Goal: Task Accomplishment & Management: Manage account settings

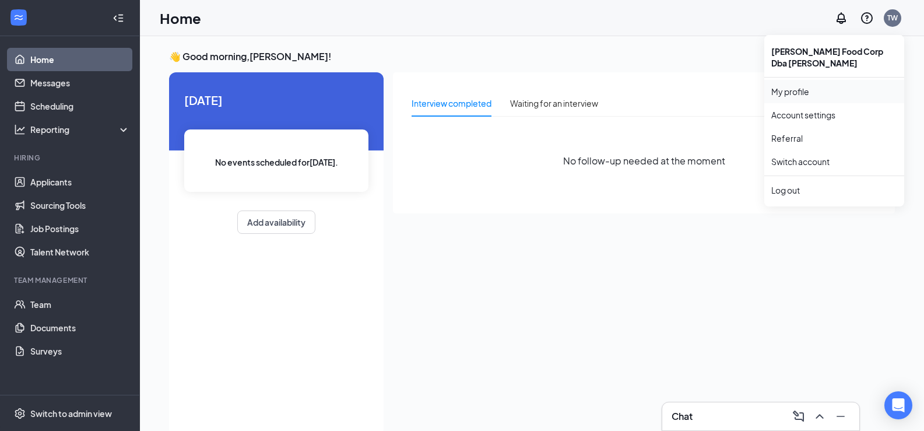
click at [787, 87] on link "My profile" at bounding box center [835, 92] width 126 height 12
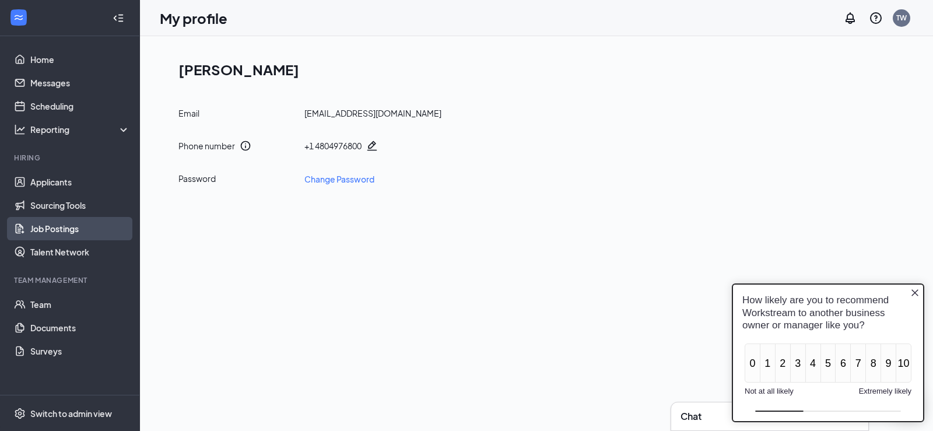
click at [51, 233] on link "Job Postings" at bounding box center [80, 228] width 100 height 23
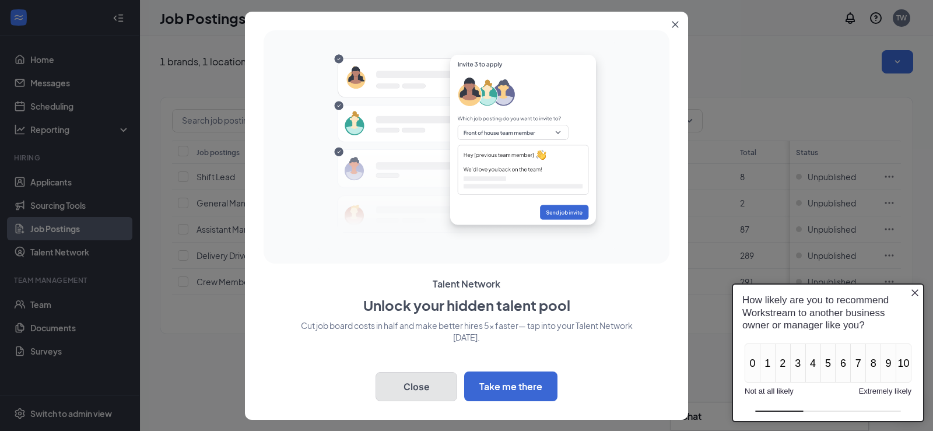
click at [404, 386] on button "Close" at bounding box center [417, 386] width 82 height 29
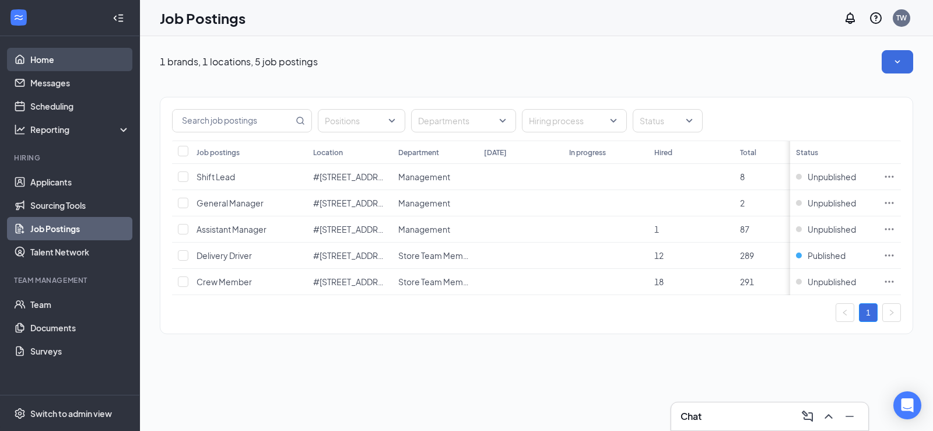
click at [43, 61] on link "Home" at bounding box center [80, 59] width 100 height 23
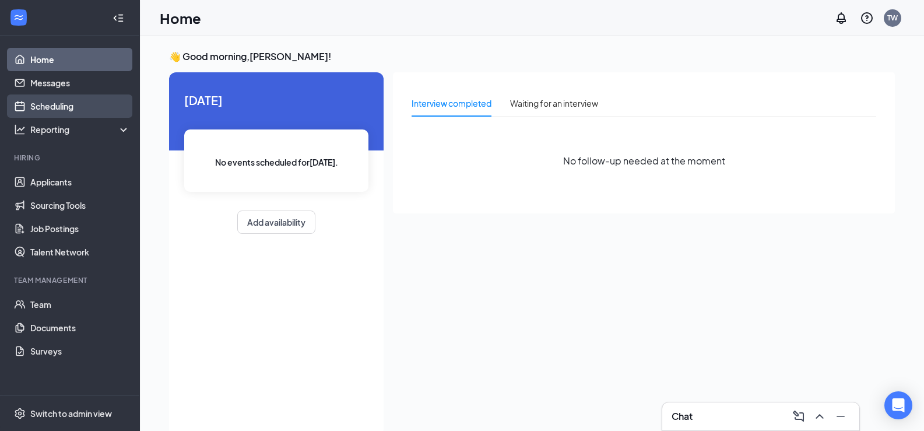
click at [36, 100] on link "Scheduling" at bounding box center [80, 105] width 100 height 23
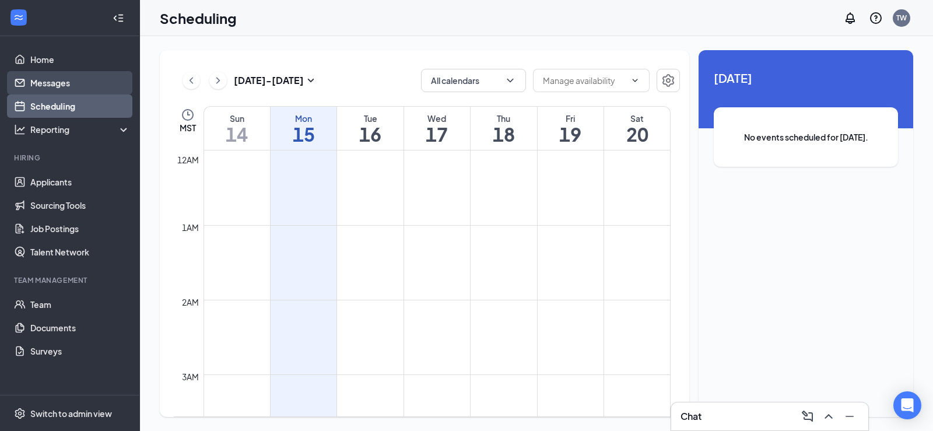
scroll to position [573, 0]
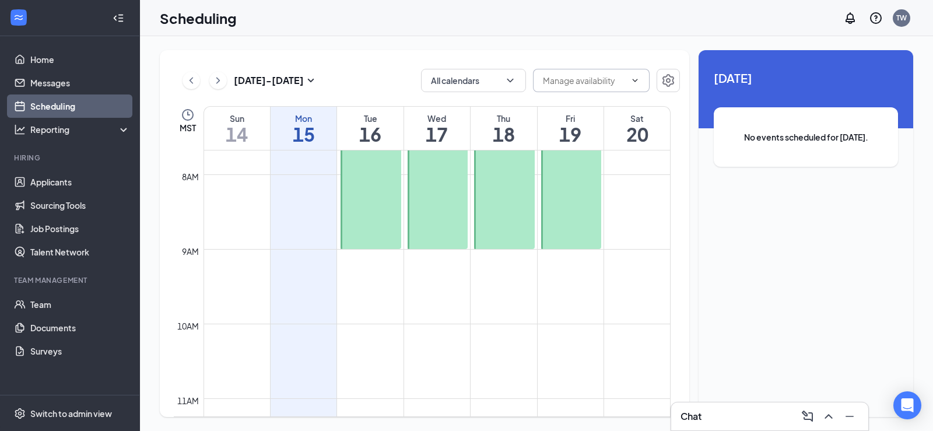
click at [615, 81] on input "text" at bounding box center [584, 80] width 83 height 13
click at [604, 104] on div "Delete all availability" at bounding box center [590, 102] width 76 height 13
type input "Delete all availability"
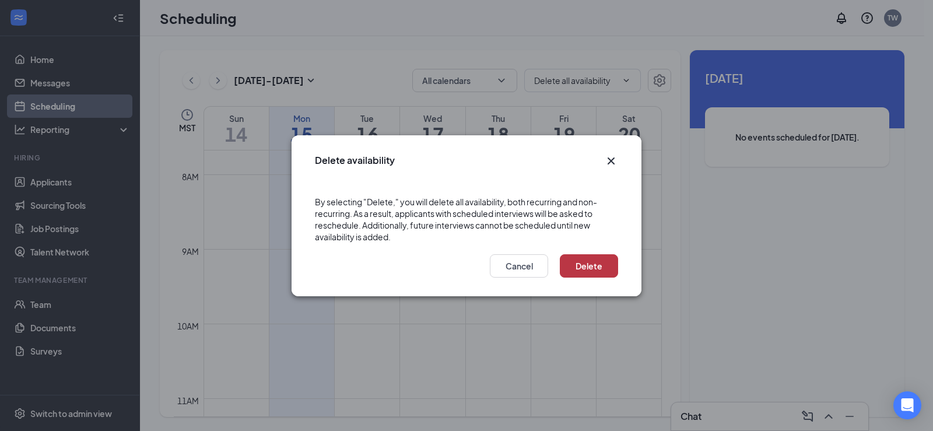
click at [590, 261] on button "Delete" at bounding box center [589, 265] width 58 height 23
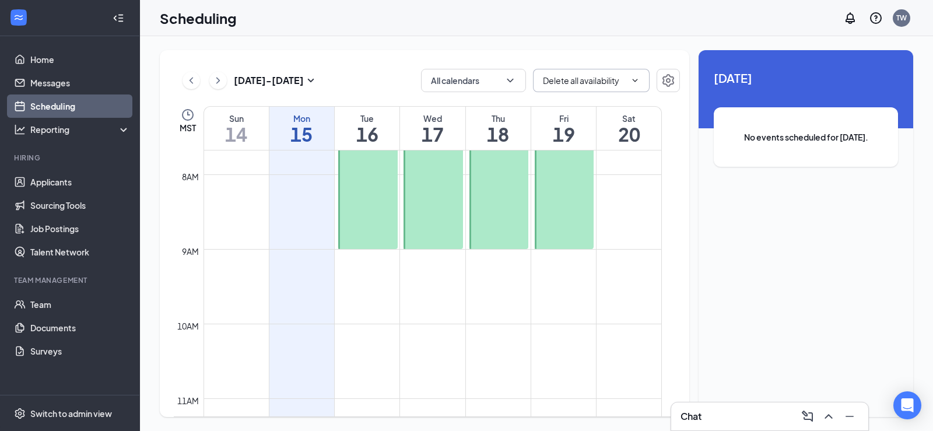
click at [612, 84] on input "Delete all availability" at bounding box center [584, 80] width 83 height 13
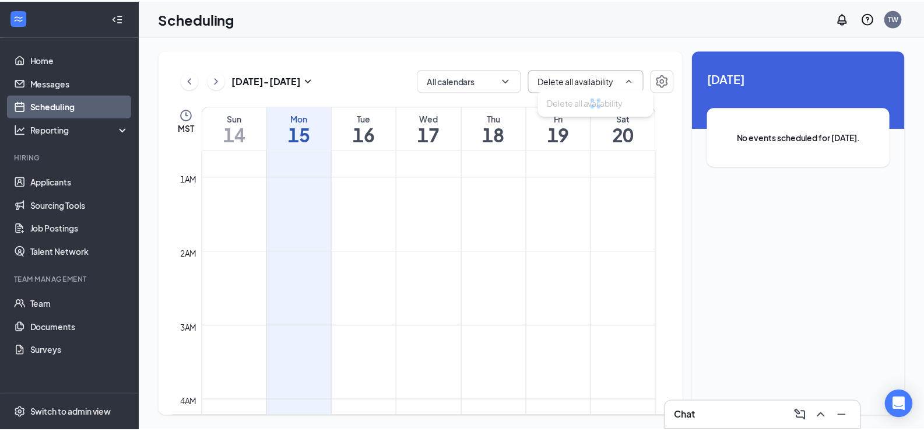
scroll to position [0, 0]
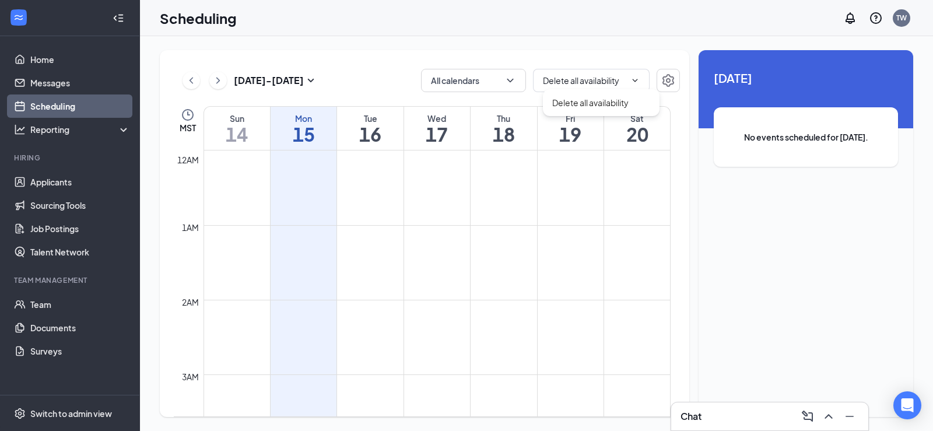
click at [453, 51] on div "Sep 14 - Sep 20 All calendars Delete all availability Delete all availability M…" at bounding box center [425, 233] width 530 height 367
click at [634, 78] on icon "ChevronDown" at bounding box center [634, 80] width 9 height 9
click at [674, 76] on icon "Settings" at bounding box center [668, 80] width 14 height 14
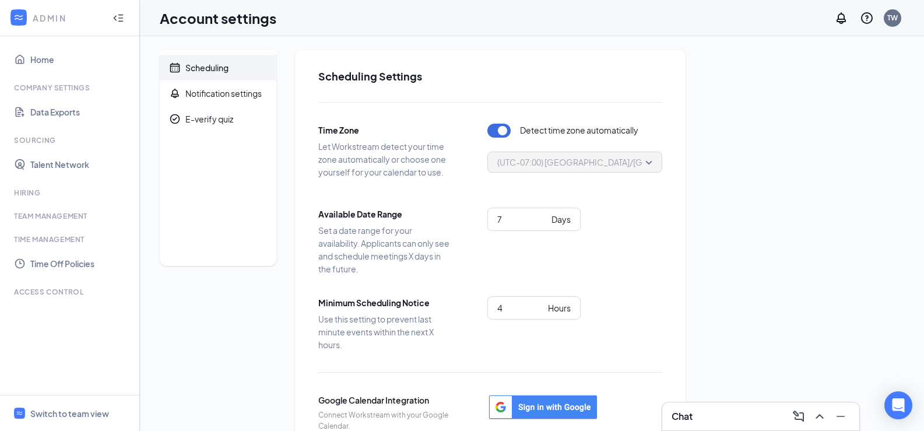
click at [352, 131] on span "Time Zone" at bounding box center [385, 130] width 134 height 13
click at [562, 222] on div "Days" at bounding box center [561, 219] width 19 height 13
click at [542, 222] on input "6" at bounding box center [522, 219] width 50 height 13
type input "5"
click at [542, 222] on input "5" at bounding box center [522, 219] width 50 height 13
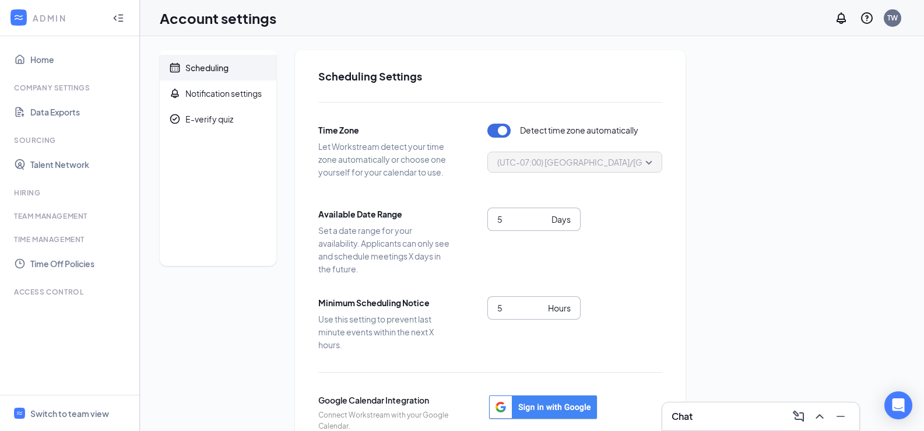
type input "5"
click at [538, 304] on input "5" at bounding box center [520, 308] width 46 height 13
click at [228, 93] on div "Notification settings" at bounding box center [223, 93] width 76 height 12
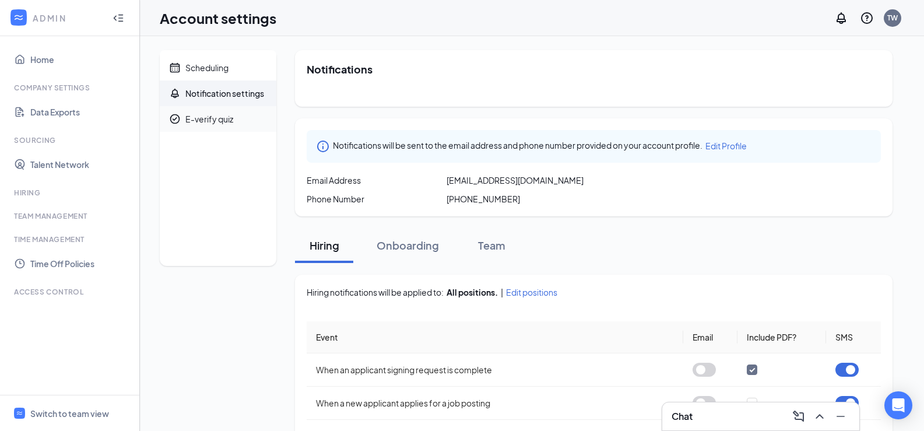
click at [219, 124] on div "E-verify quiz" at bounding box center [209, 119] width 48 height 12
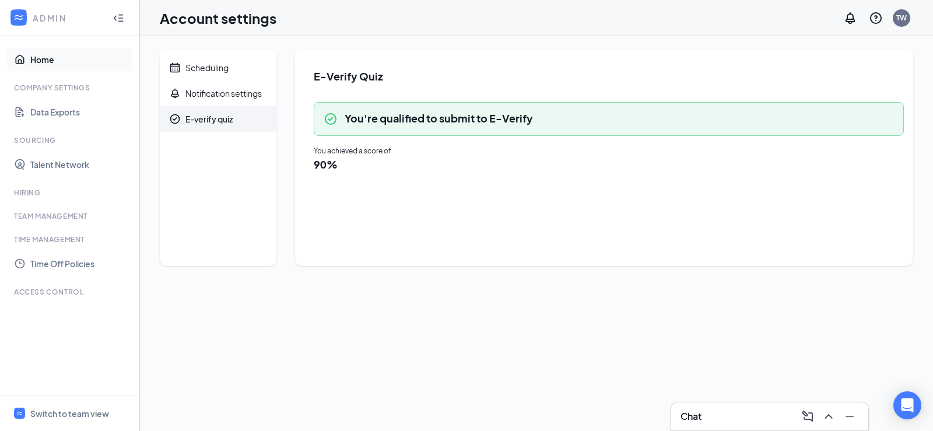
click at [37, 61] on link "Home" at bounding box center [80, 59] width 100 height 23
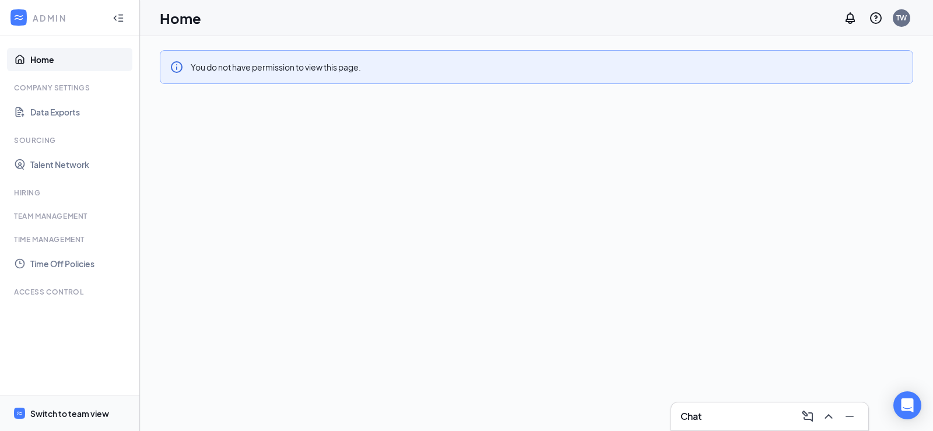
click at [78, 414] on div "Switch to team view" at bounding box center [69, 414] width 79 height 12
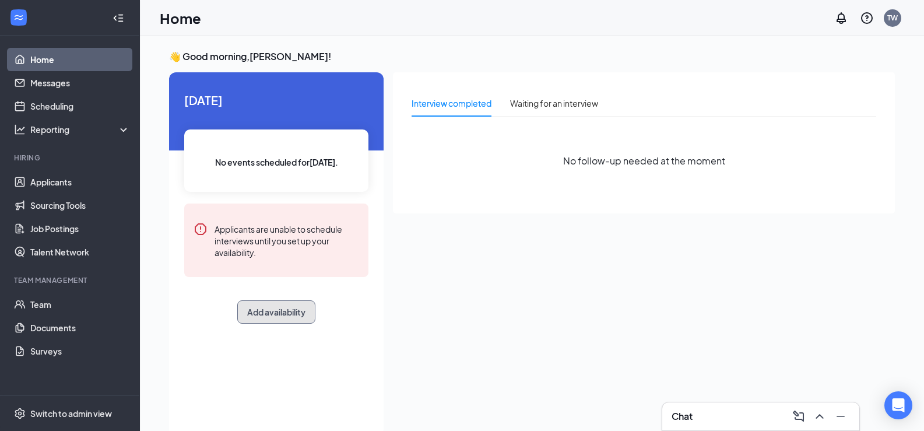
click at [271, 313] on button "Add availability" at bounding box center [276, 311] width 78 height 23
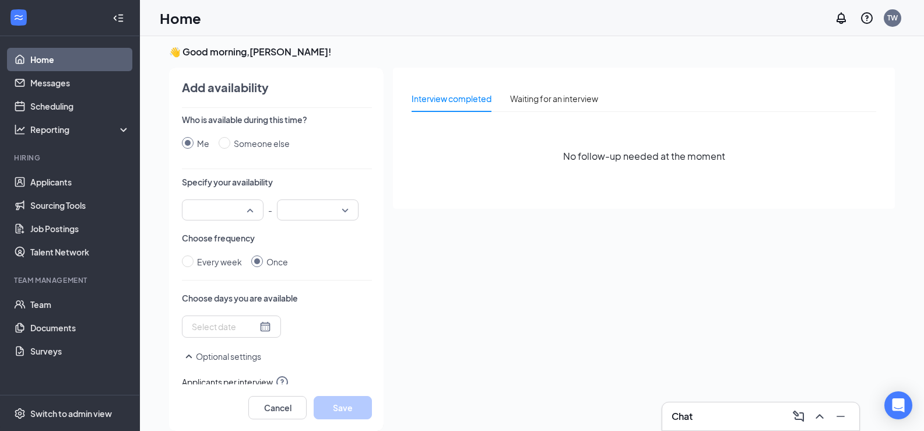
click at [247, 205] on input "search" at bounding box center [218, 210] width 59 height 20
click at [310, 240] on p "Choose frequency" at bounding box center [277, 238] width 190 height 12
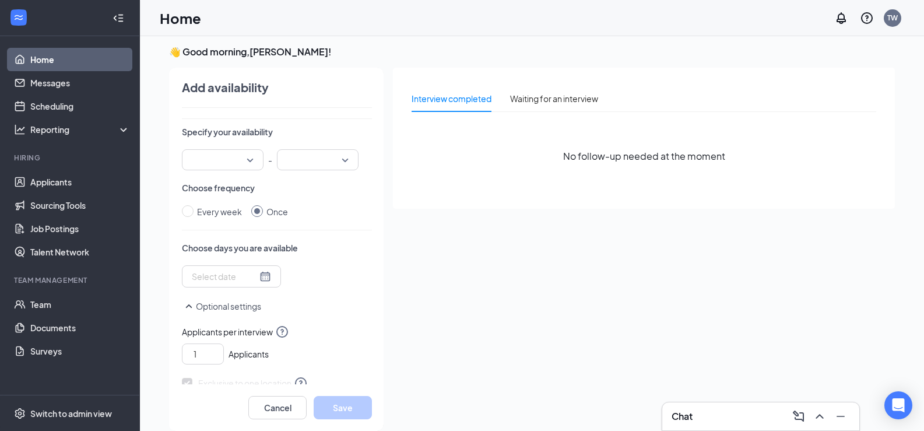
scroll to position [0, 0]
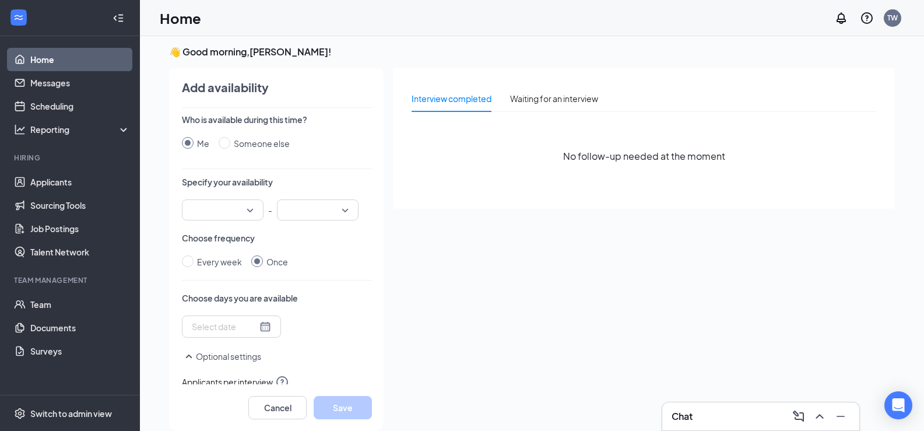
click at [183, 30] on div "Home TW" at bounding box center [532, 18] width 784 height 36
click at [184, 21] on h1 "Home" at bounding box center [180, 18] width 41 height 20
click at [33, 52] on link "Home" at bounding box center [80, 59] width 100 height 23
click at [275, 407] on button "Cancel" at bounding box center [277, 407] width 58 height 23
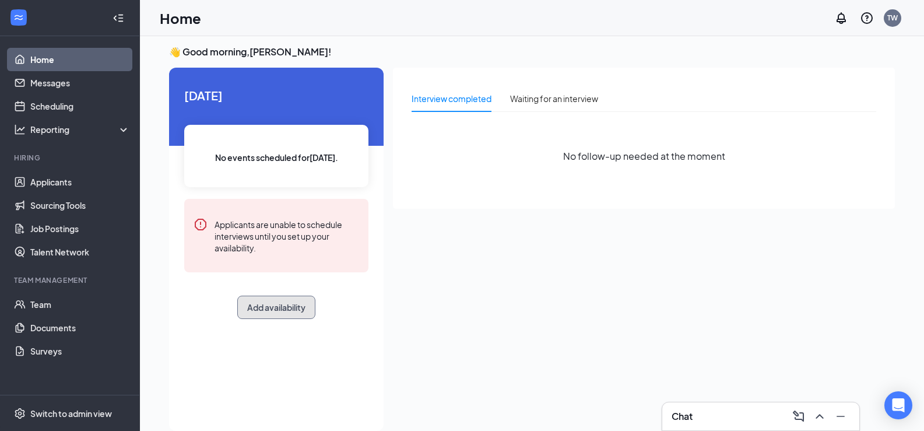
click at [279, 307] on button "Add availability" at bounding box center [276, 307] width 78 height 23
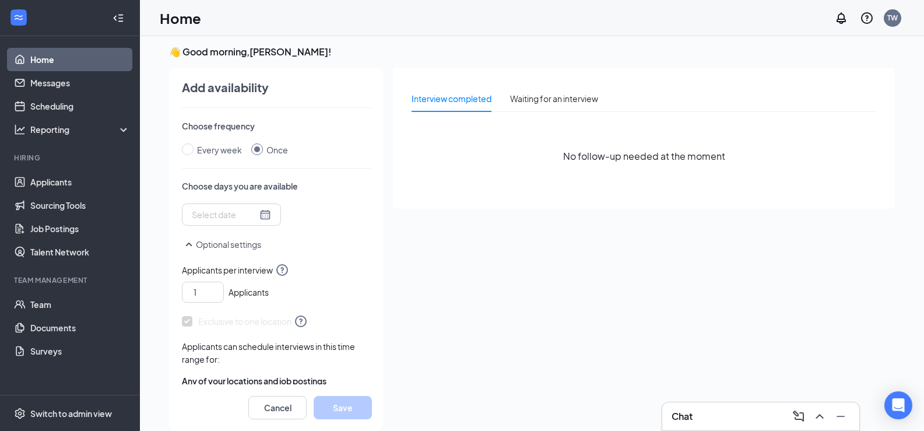
scroll to position [117, 0]
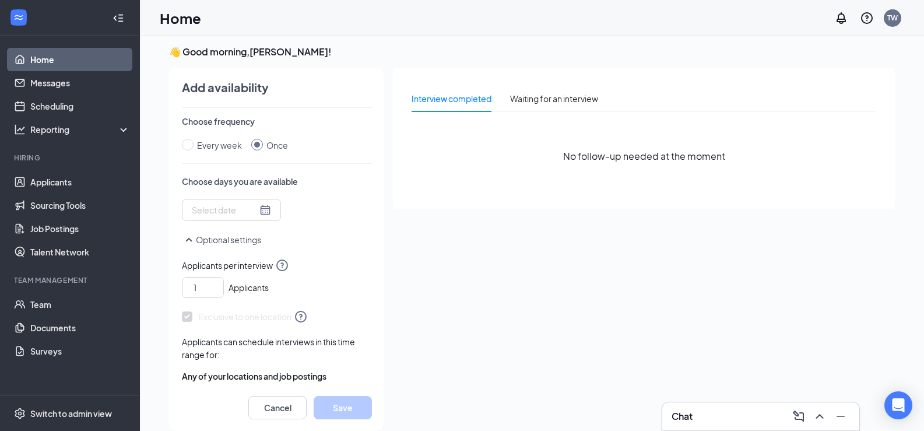
click at [260, 212] on div at bounding box center [231, 210] width 79 height 13
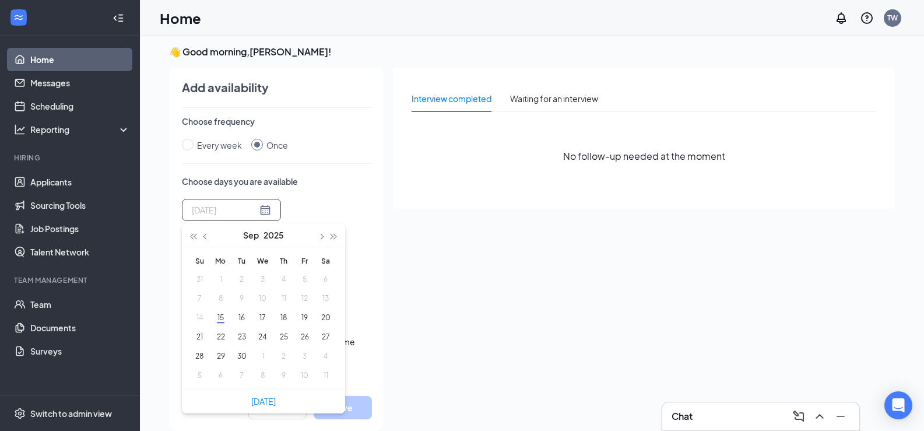
type input "2025-09-16"
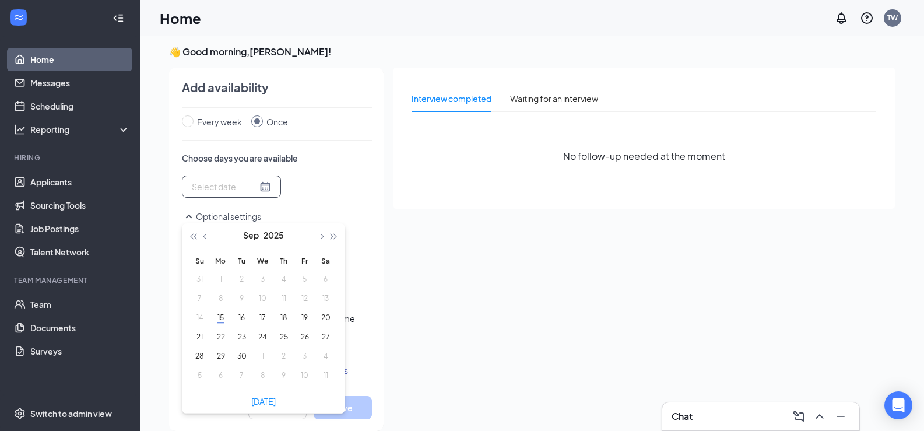
scroll to position [24, 0]
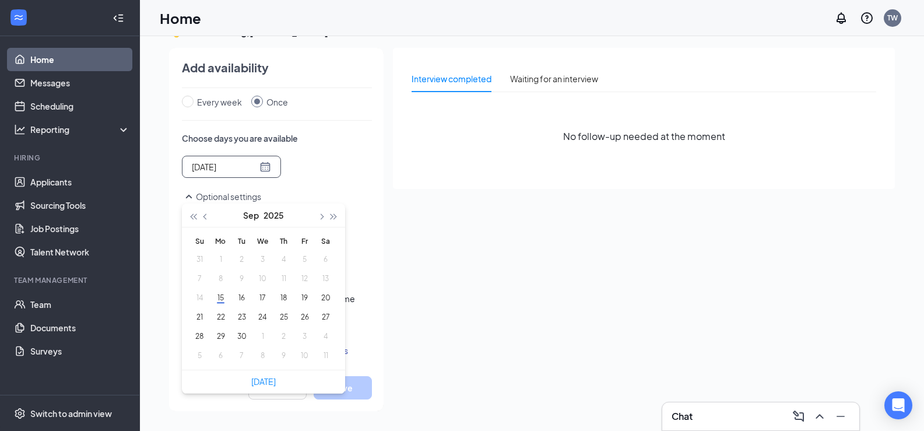
type input "2025-10-07"
drag, startPoint x: 118, startPoint y: 370, endPoint x: 130, endPoint y: 365, distance: 13.3
click at [129, 366] on ul "Home Messages Scheduling Reporting Hiring Applicants Sourcing Tools Job Posting…" at bounding box center [69, 215] width 139 height 359
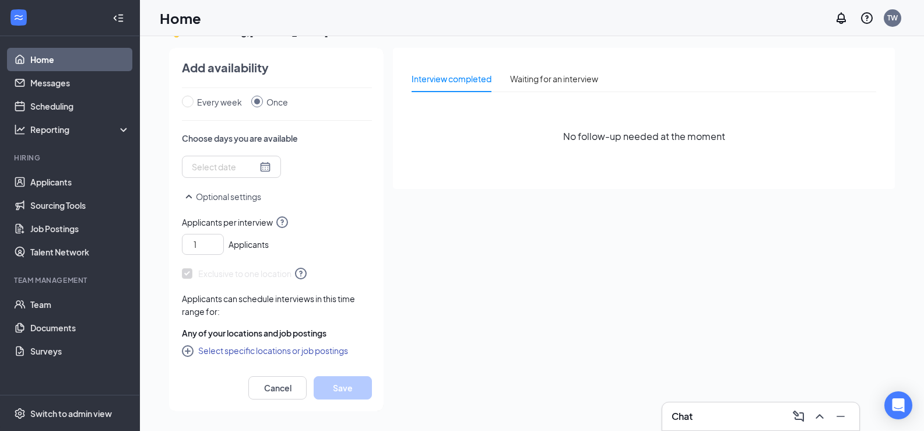
click at [195, 191] on icon "SmallChevronUp" at bounding box center [189, 197] width 14 height 14
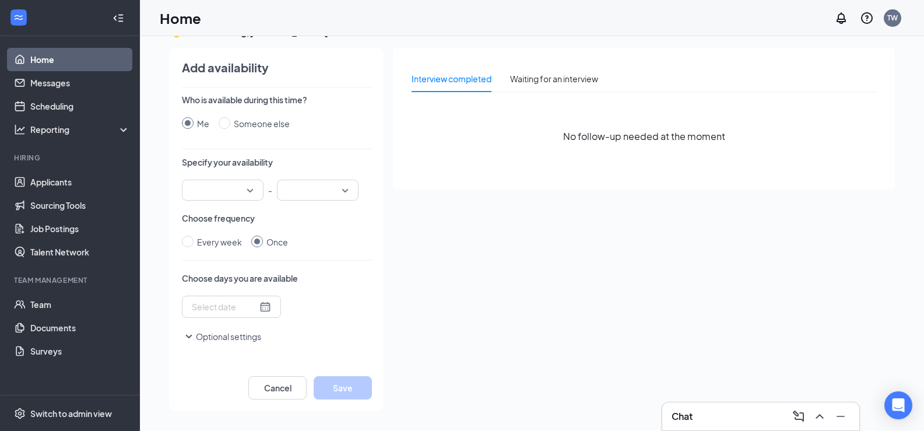
click at [191, 337] on icon "SmallChevronDown" at bounding box center [189, 337] width 14 height 14
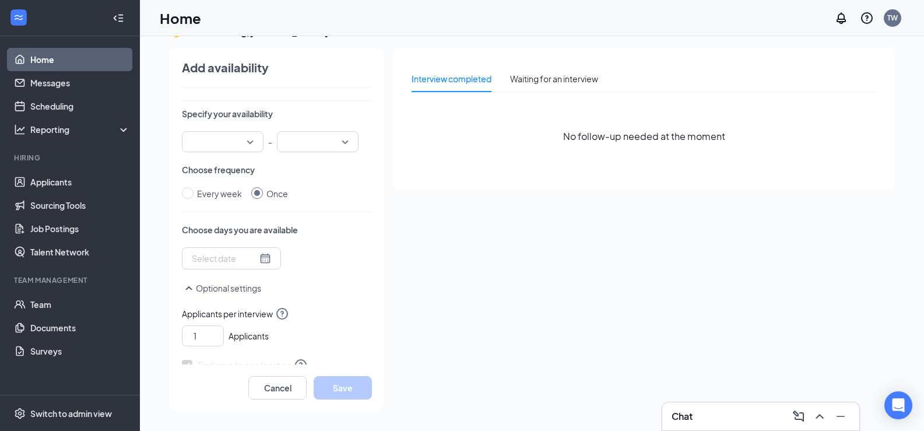
scroll to position [23, 0]
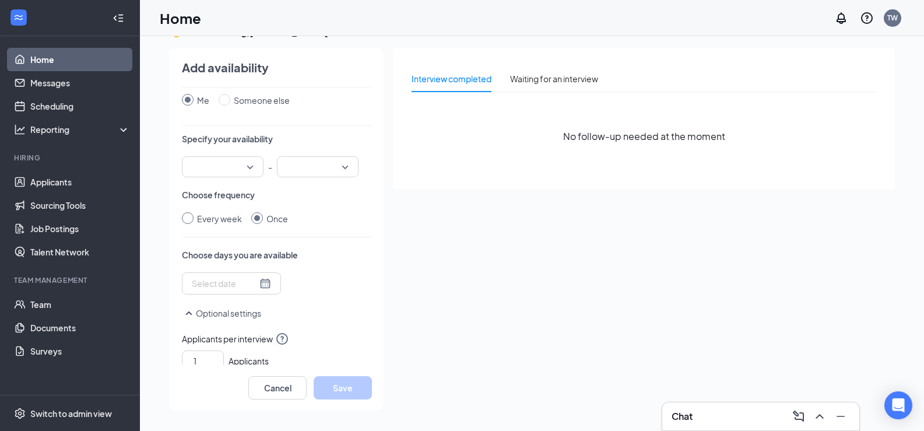
click at [213, 220] on div "Every week" at bounding box center [219, 218] width 45 height 13
click at [194, 220] on input "Every week" at bounding box center [188, 218] width 12 height 12
radio input "true"
radio input "false"
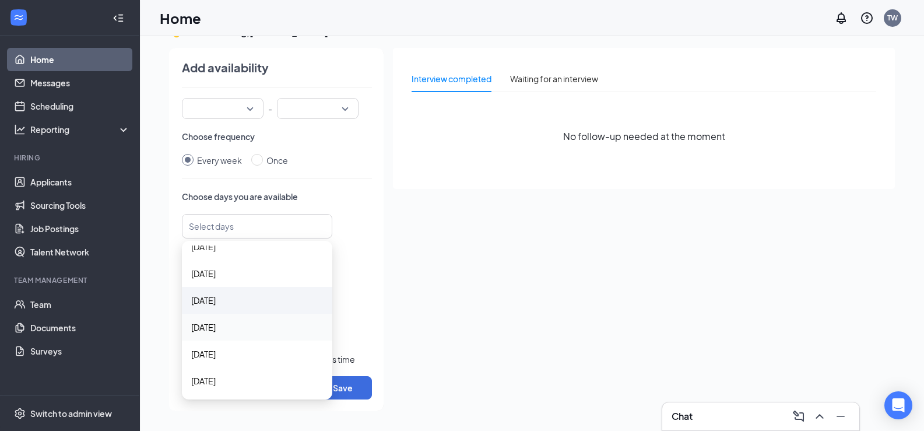
scroll to position [0, 0]
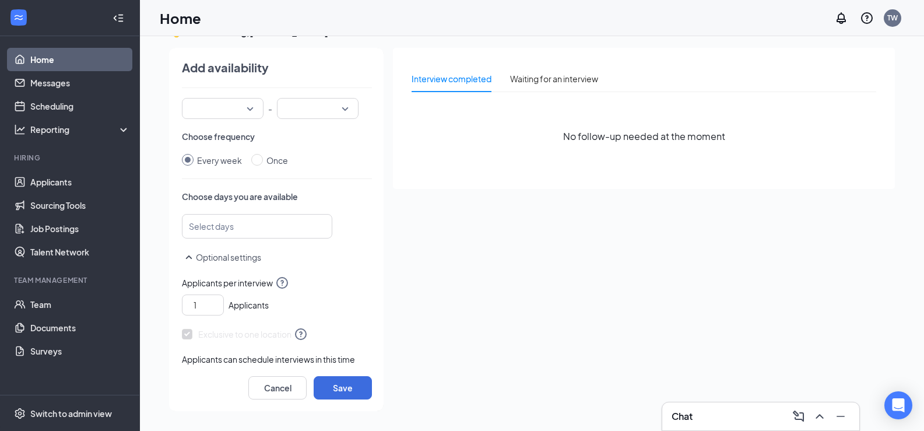
click at [341, 205] on div "Choose days you are available Select days Sunday Monday Sunday Monday Tuesday W…" at bounding box center [277, 215] width 190 height 48
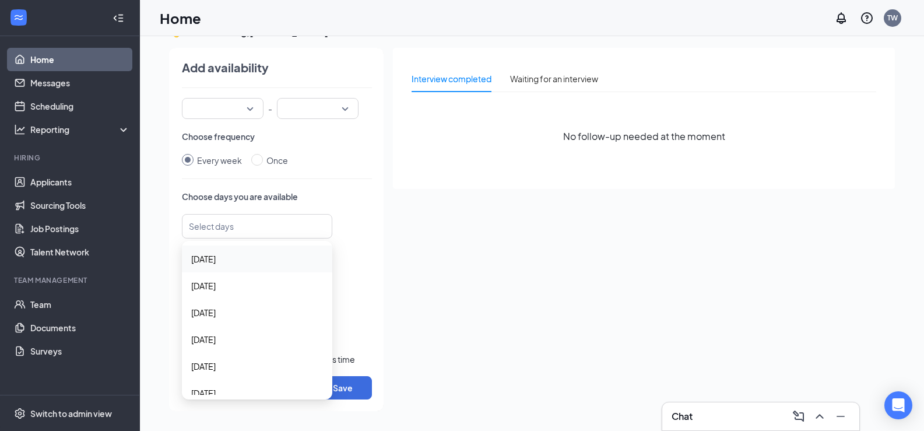
click at [257, 233] on div at bounding box center [252, 226] width 120 height 19
click at [232, 292] on span "Monday" at bounding box center [257, 285] width 132 height 13
click at [212, 313] on span "Tuesday" at bounding box center [203, 313] width 24 height 13
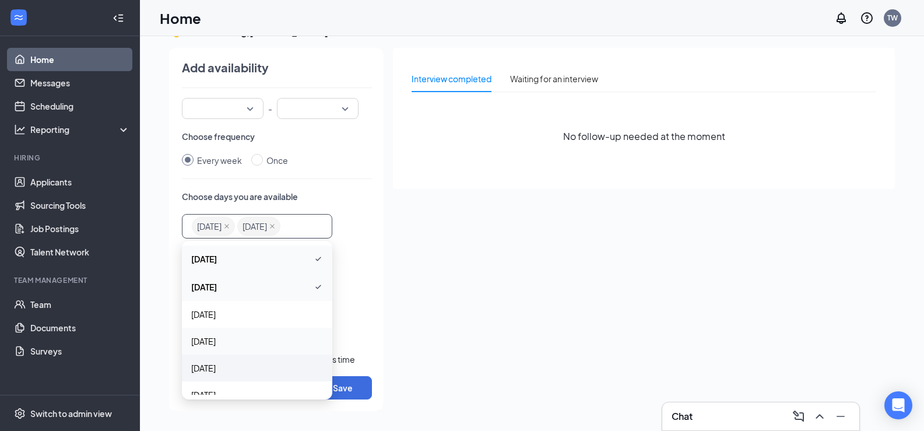
scroll to position [41, 0]
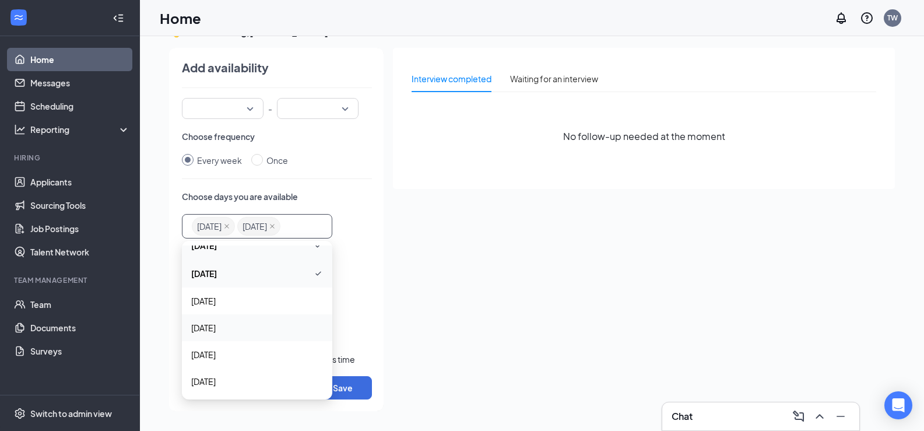
click at [233, 331] on span "Thursday" at bounding box center [257, 327] width 132 height 13
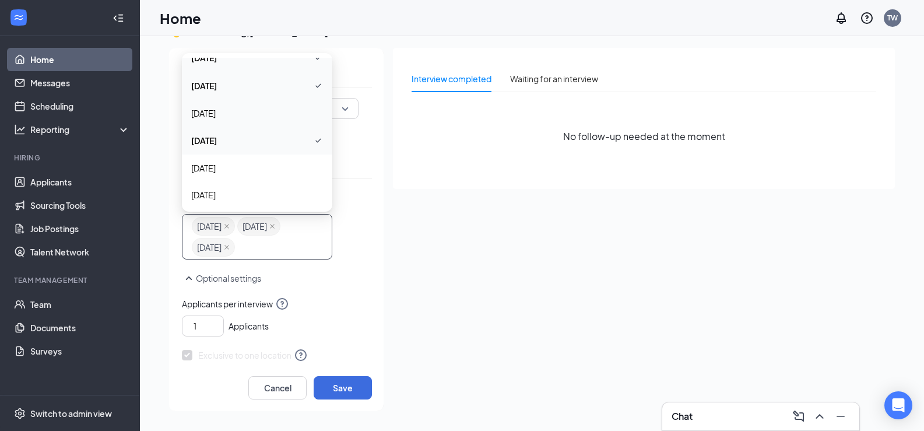
click at [267, 120] on div "Wednesday" at bounding box center [257, 113] width 150 height 27
click at [270, 146] on span "Thursday" at bounding box center [257, 142] width 132 height 14
click at [267, 145] on span "Thursday" at bounding box center [257, 141] width 132 height 13
click at [249, 167] on span "Friday" at bounding box center [257, 169] width 132 height 13
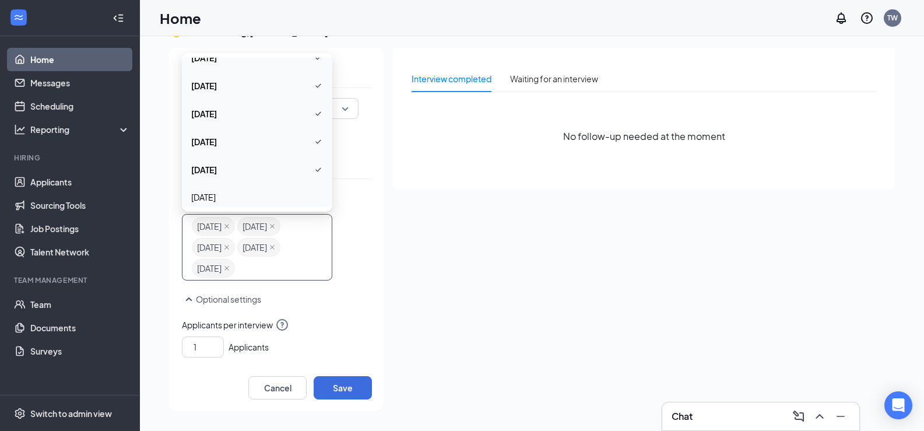
click at [443, 265] on div "Interview completed Waiting for an interview No follow-up needed at the moment" at bounding box center [644, 226] width 502 height 356
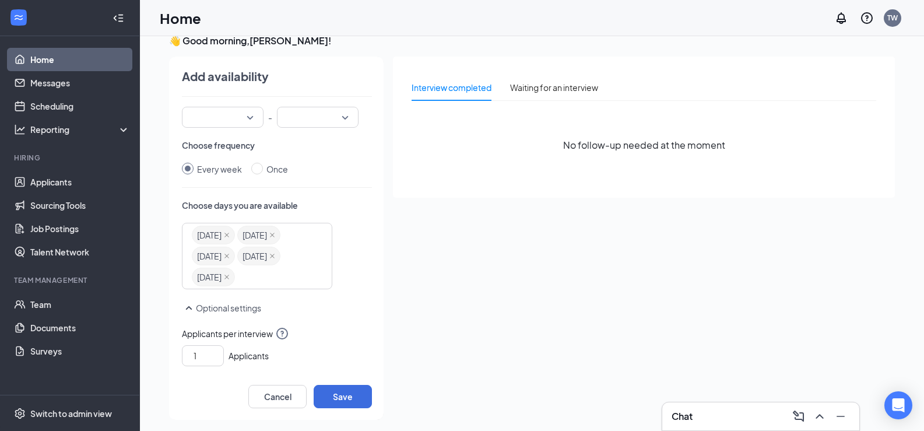
scroll to position [0, 0]
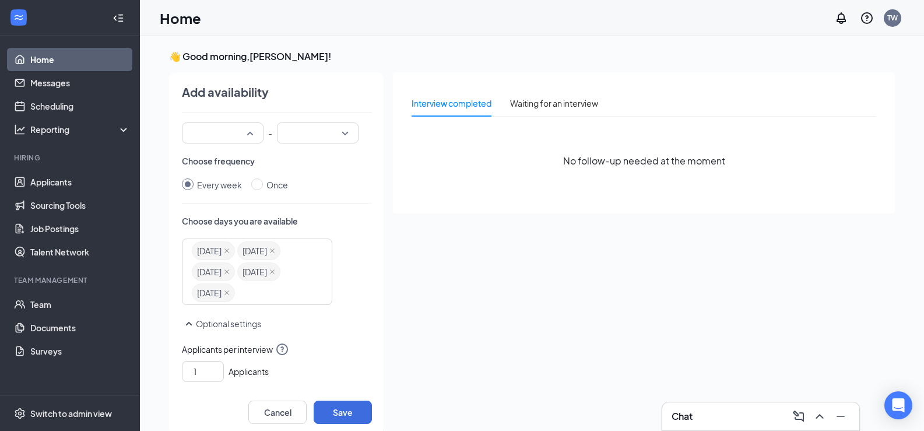
click at [230, 141] on input "search" at bounding box center [218, 133] width 59 height 20
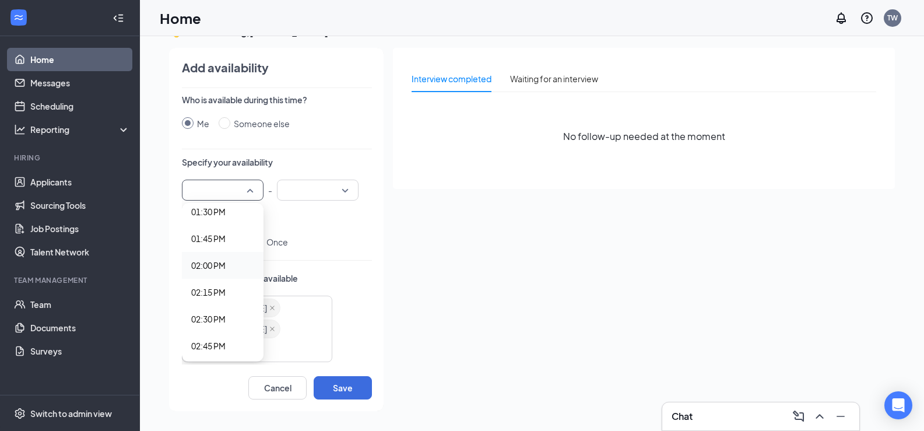
scroll to position [1400, 0]
click at [222, 267] on span "01:30 PM" at bounding box center [208, 270] width 34 height 13
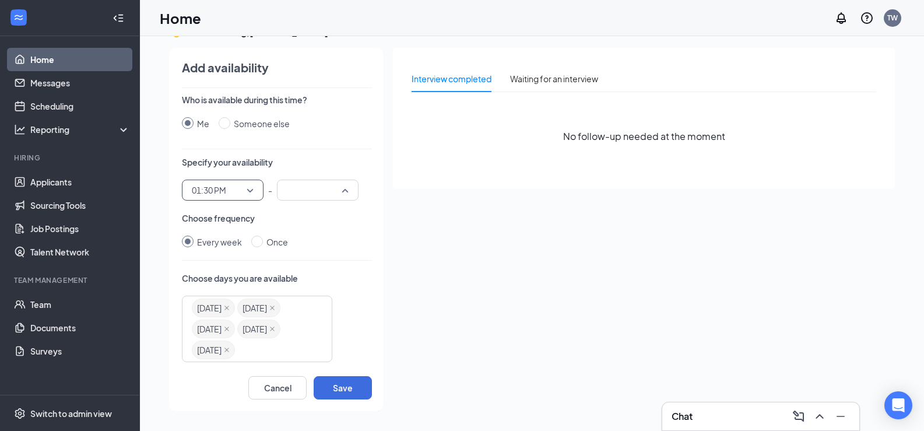
click at [344, 194] on div at bounding box center [318, 190] width 82 height 21
click at [311, 276] on span "03:15 PM" at bounding box center [303, 282] width 34 height 13
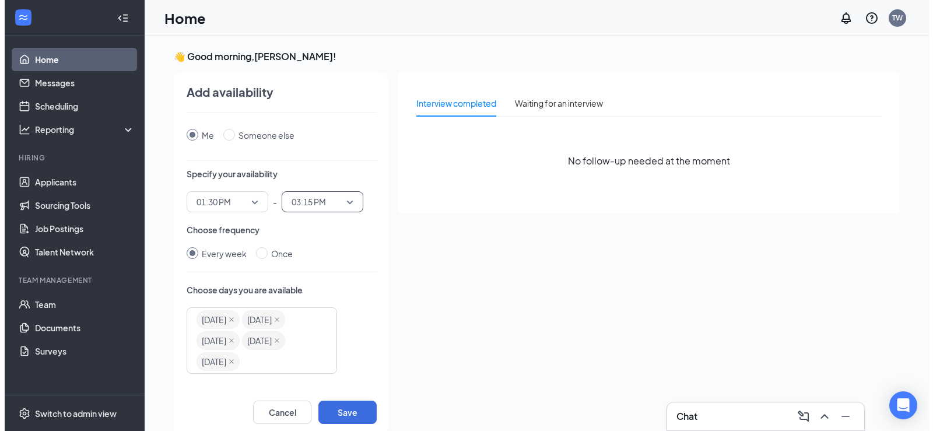
scroll to position [9, 0]
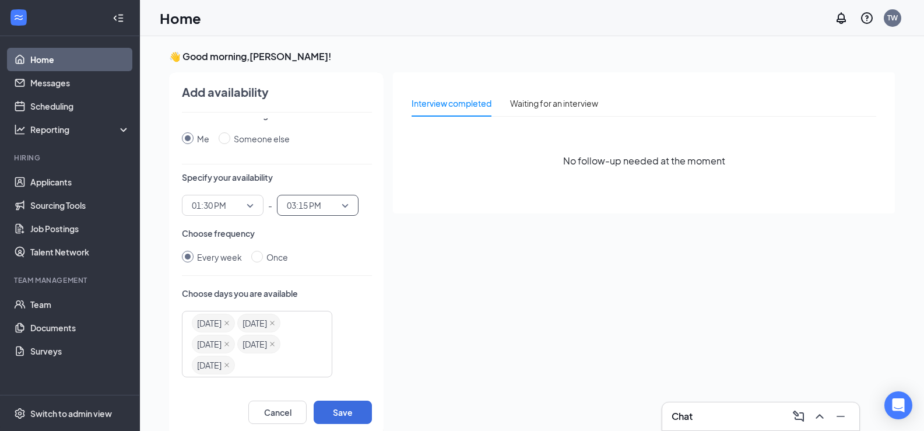
click at [258, 208] on div "01:30 PM" at bounding box center [223, 205] width 82 height 21
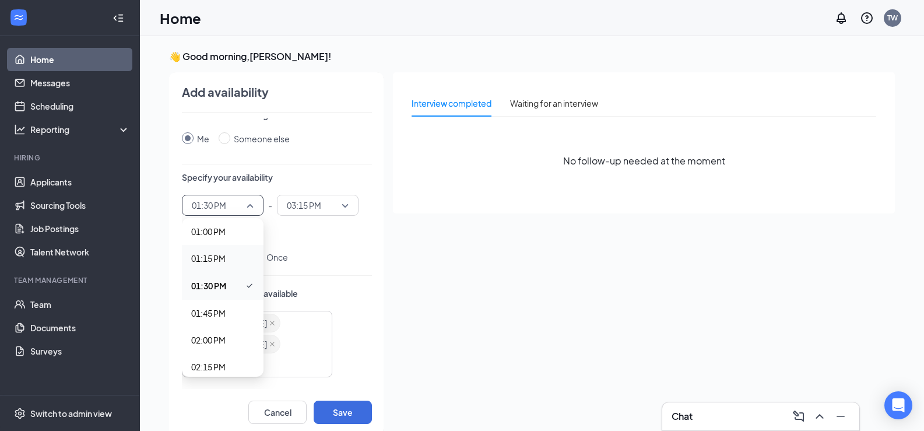
click at [220, 261] on span "01:15 PM" at bounding box center [208, 258] width 34 height 13
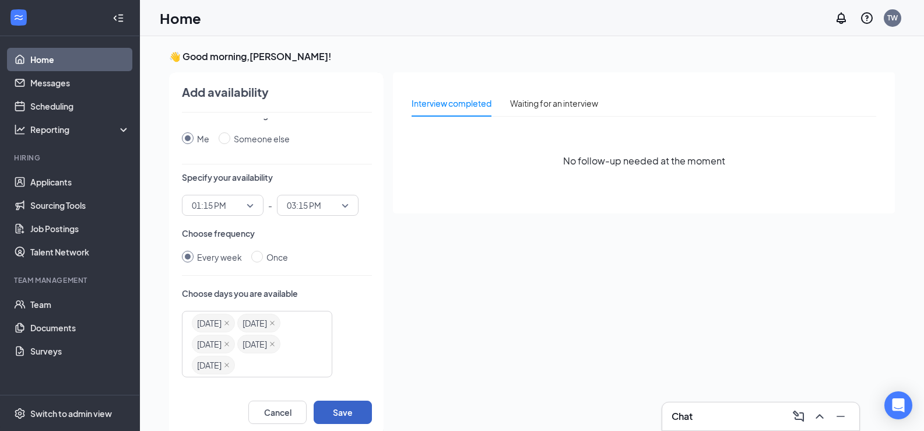
click at [333, 420] on button "Save" at bounding box center [343, 412] width 58 height 23
radio input "false"
radio input "true"
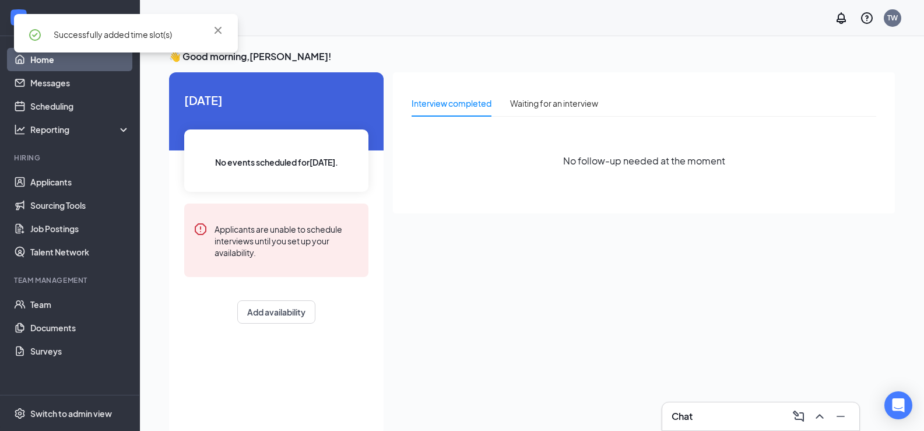
click at [47, 57] on div "Successfully added time slot(s)" at bounding box center [126, 38] width 224 height 48
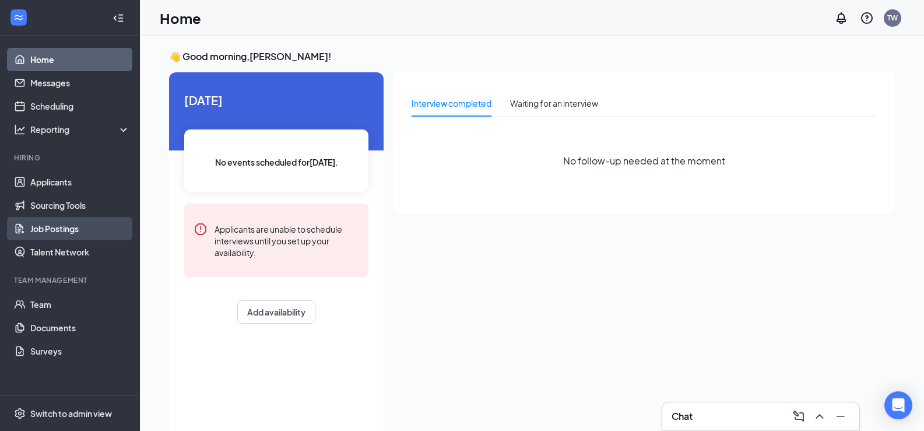
click at [70, 236] on link "Job Postings" at bounding box center [80, 228] width 100 height 23
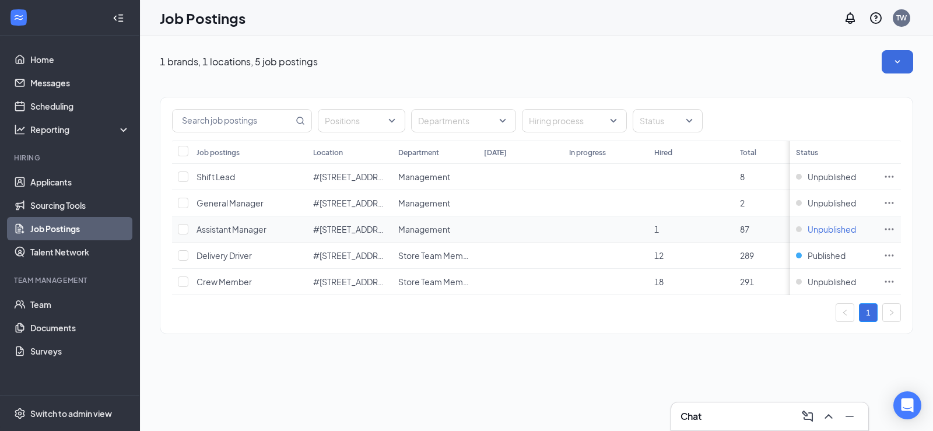
click at [812, 232] on span "Unpublished" at bounding box center [832, 229] width 48 height 12
click at [839, 229] on span "Unpublished" at bounding box center [832, 229] width 48 height 12
click at [826, 255] on span "Published" at bounding box center [827, 256] width 38 height 12
click at [894, 231] on icon "Ellipses" at bounding box center [890, 229] width 12 height 12
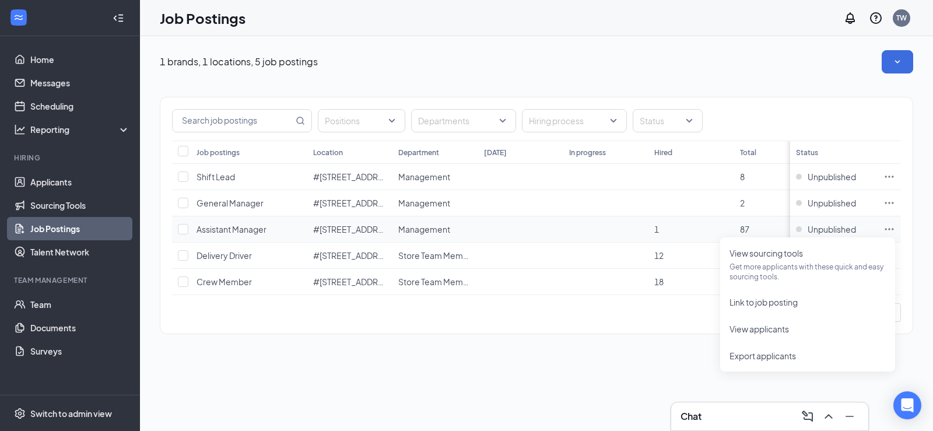
click at [891, 230] on icon "Ellipses" at bounding box center [890, 229] width 12 height 12
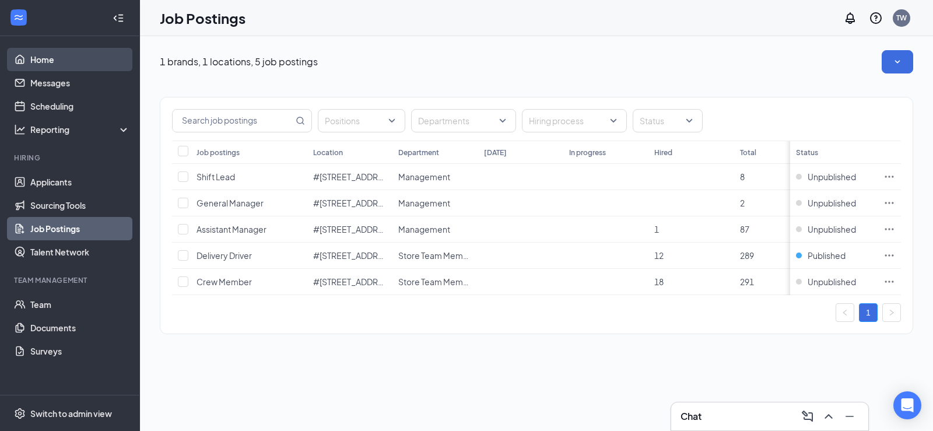
click at [30, 65] on link "Home" at bounding box center [80, 59] width 100 height 23
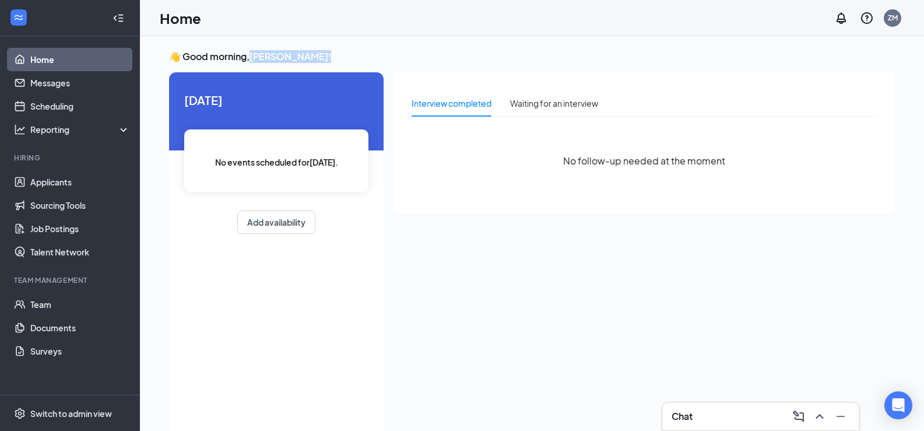
drag, startPoint x: 253, startPoint y: 58, endPoint x: 329, endPoint y: 52, distance: 76.0
click at [329, 52] on h3 "👋 Good morning, Zach MCcanless !" at bounding box center [532, 56] width 726 height 13
click at [384, 38] on div "👋 Good morning, Zach MCcanless ! Today No events scheduled for today . Add avai…" at bounding box center [532, 245] width 784 height 419
click at [268, 64] on div "👋 Good morning, Zach MCcanless ! Today No events scheduled for today . Add avai…" at bounding box center [532, 245] width 745 height 391
click at [268, 62] on h3 "👋 Good morning, Zach MCcanless !" at bounding box center [532, 56] width 726 height 13
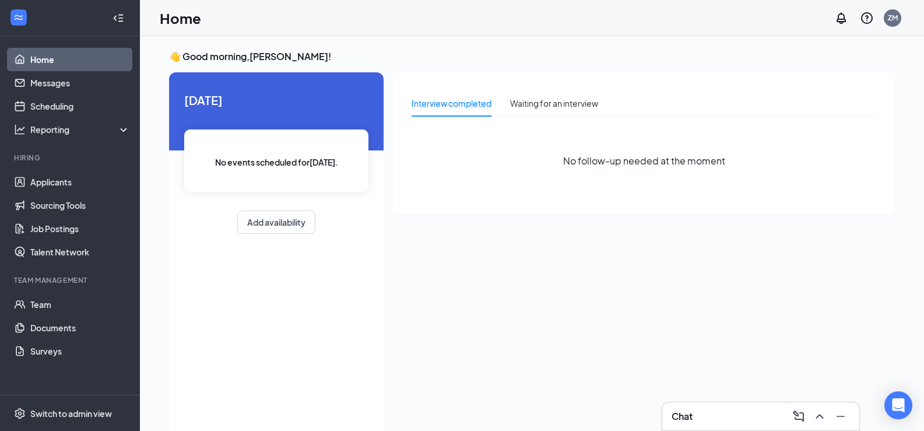
click at [295, 62] on h3 "👋 Good morning, Zach MCcanless !" at bounding box center [532, 56] width 726 height 13
click at [483, 183] on div "No follow-up needed at the moment" at bounding box center [644, 161] width 465 height 70
click at [43, 52] on link "Home" at bounding box center [80, 59] width 100 height 23
click at [45, 178] on link "Applicants" at bounding box center [80, 181] width 100 height 23
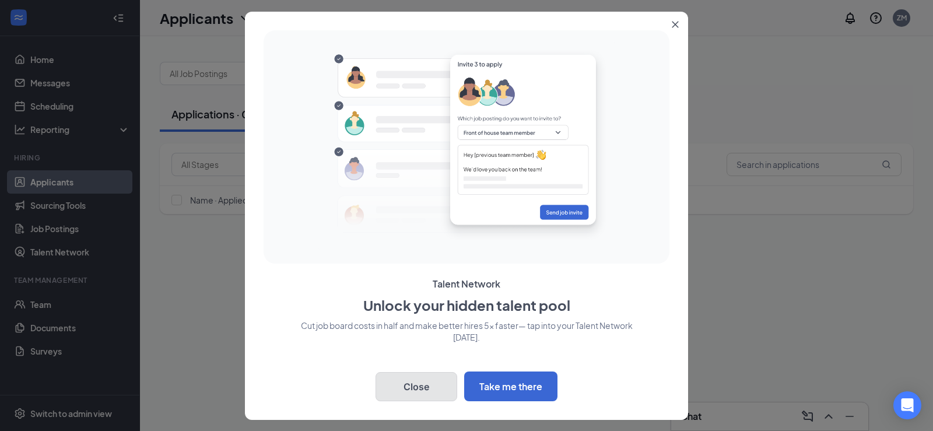
click at [396, 380] on button "Close" at bounding box center [417, 386] width 82 height 29
